Goal: Task Accomplishment & Management: Manage account settings

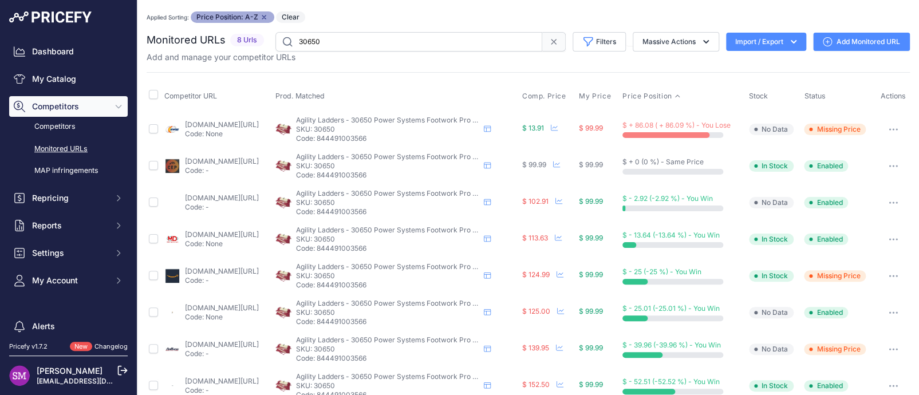
click at [889, 126] on button "button" at bounding box center [892, 129] width 23 height 16
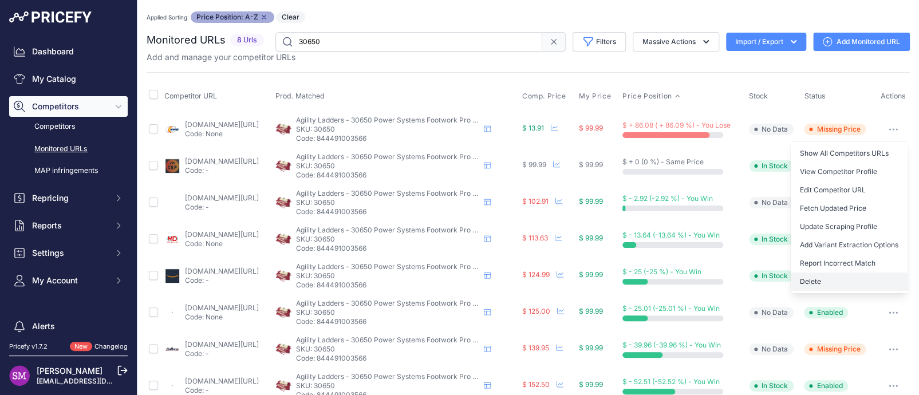
click at [814, 278] on button "Delete" at bounding box center [848, 281] width 117 height 18
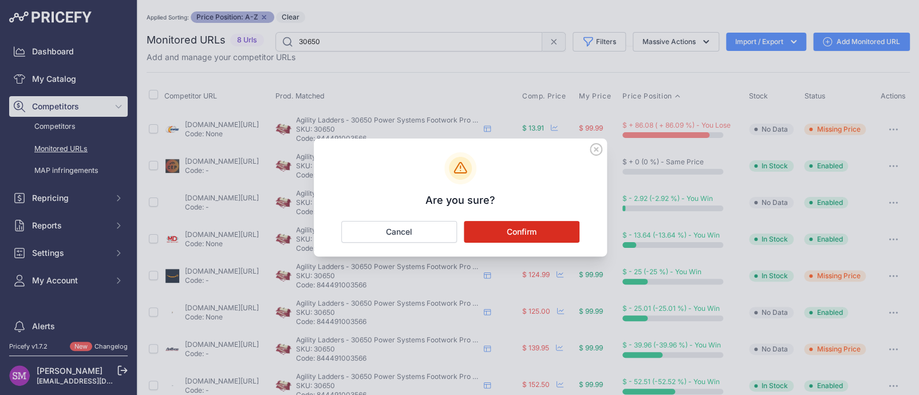
click at [509, 226] on button "Confirm" at bounding box center [522, 232] width 116 height 22
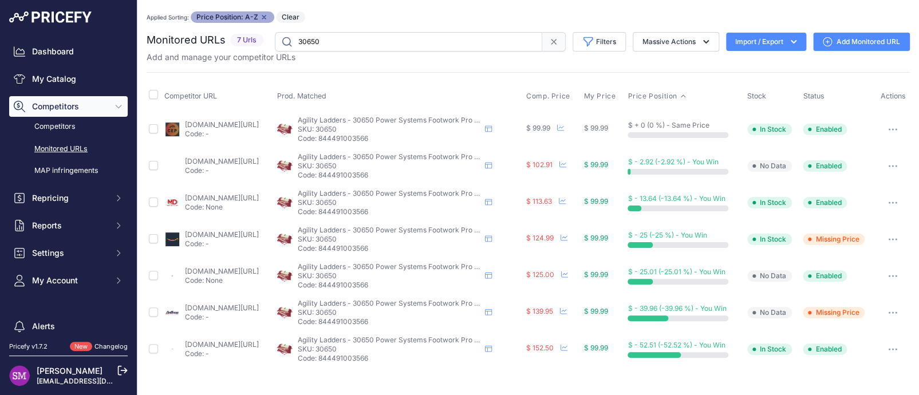
click at [362, 72] on div "Competitor URL Prod. Matched Comp. Price My Price" at bounding box center [528, 219] width 763 height 295
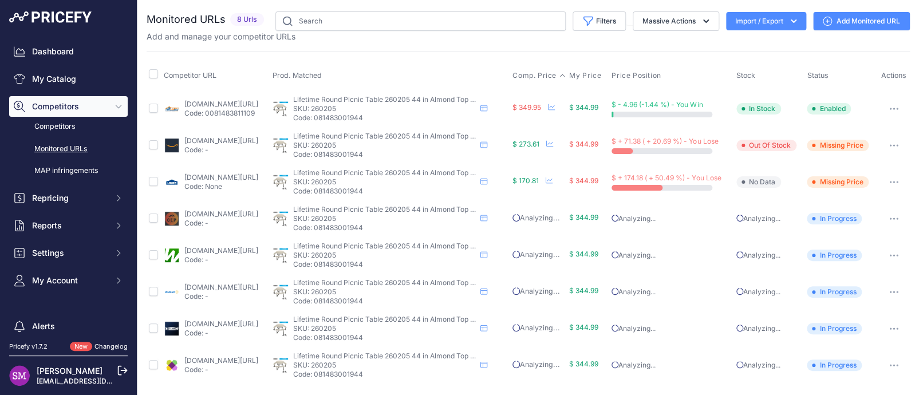
click at [556, 72] on span "Comp. Price" at bounding box center [534, 75] width 44 height 9
click at [893, 181] on icon "button" at bounding box center [893, 182] width 9 height 2
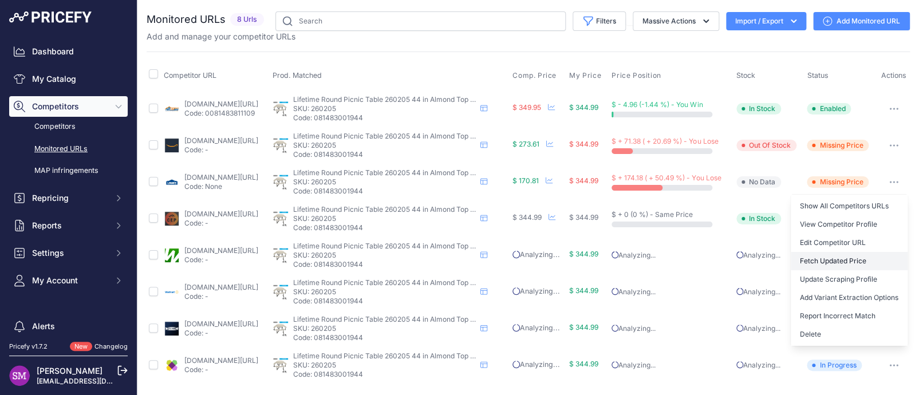
click at [847, 256] on button "Fetch Updated Price" at bounding box center [848, 261] width 117 height 18
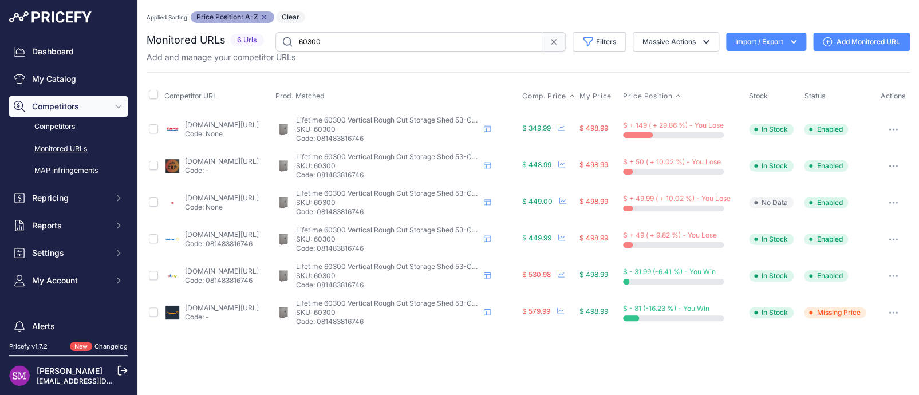
click at [562, 98] on span "Comp. Price" at bounding box center [544, 96] width 44 height 9
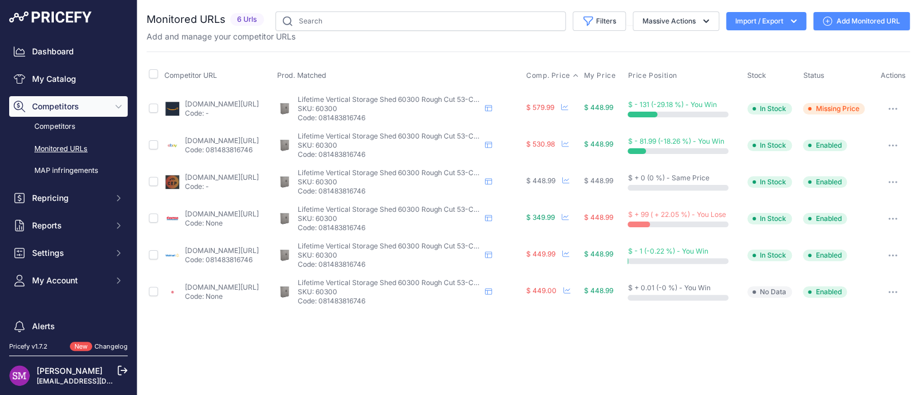
click at [570, 76] on span "Comp. Price" at bounding box center [548, 75] width 44 height 9
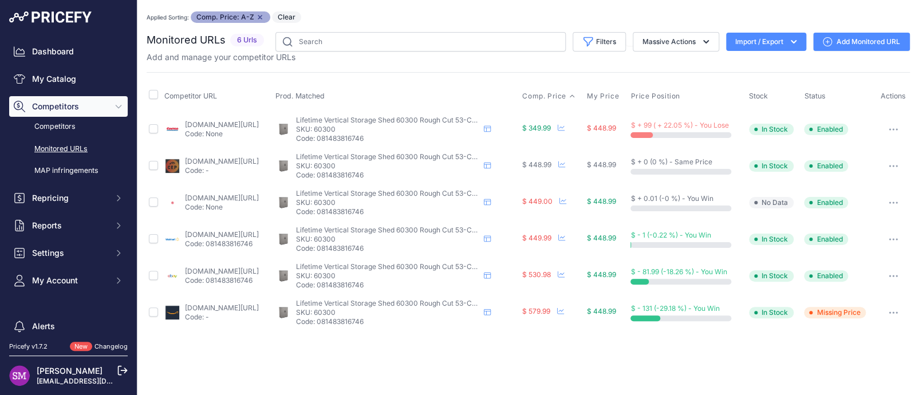
click at [357, 15] on div "Applied Sorting: Comp. Price: A-Z Remove sort option Clear" at bounding box center [528, 16] width 763 height 11
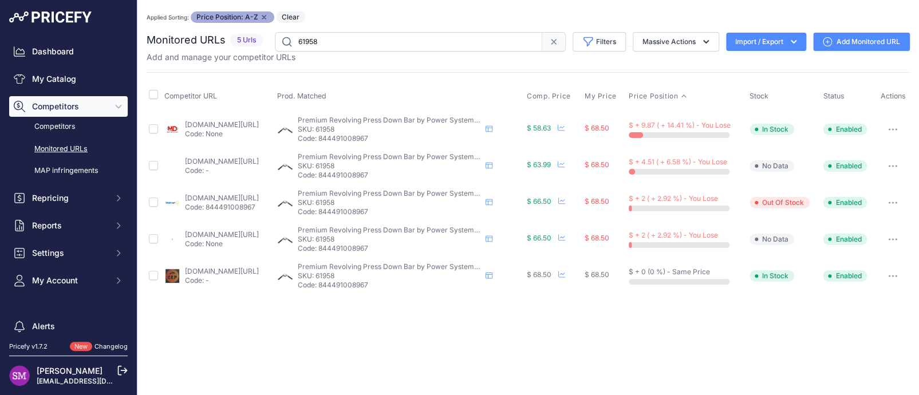
click at [200, 196] on link "[DOMAIN_NAME][URL]" at bounding box center [222, 197] width 74 height 9
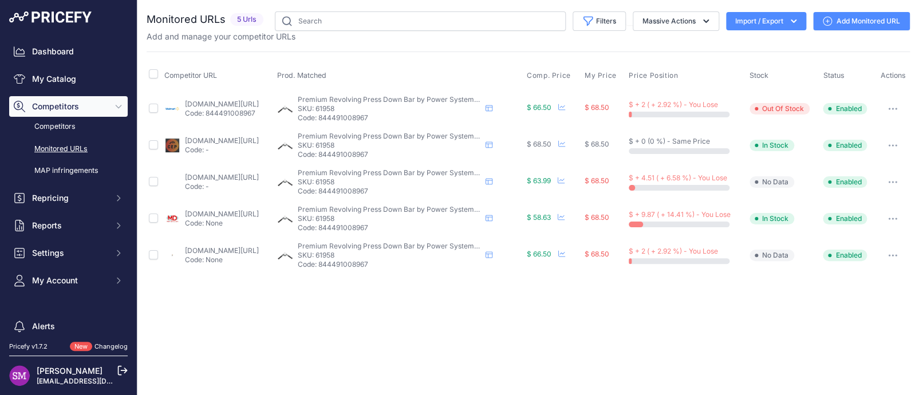
click at [259, 177] on link "[DOMAIN_NAME][URL]" at bounding box center [222, 177] width 74 height 9
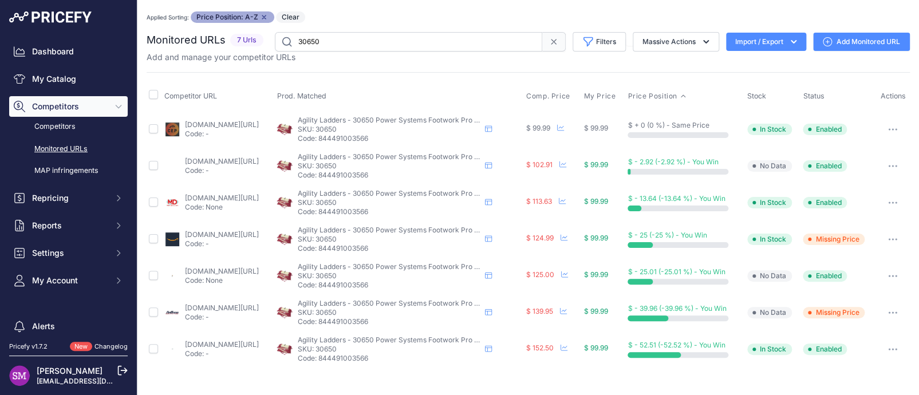
click at [389, 9] on div "You are not connected to the internet. Applied Sorting: Price Position: A-Z Rem…" at bounding box center [528, 189] width 763 height 379
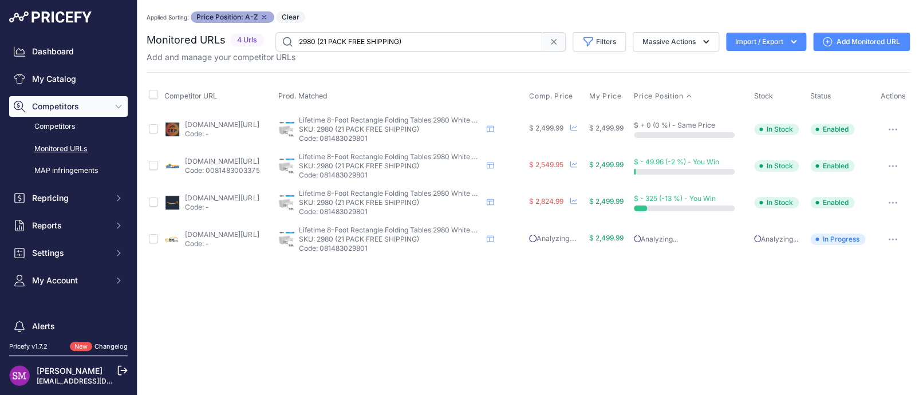
click at [212, 232] on link "homedepot.com/p/lifetime-8-ft-commercial-white-granite-folding-table-21-pack-29…" at bounding box center [222, 234] width 74 height 9
